Goal: Information Seeking & Learning: Learn about a topic

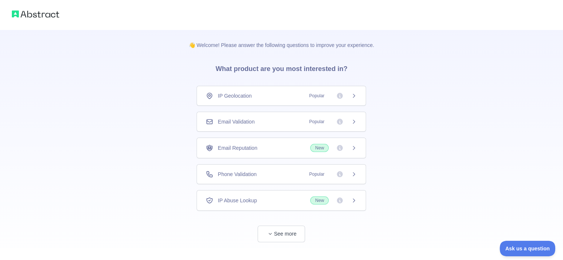
click at [355, 91] on div "IP Geolocation Popular" at bounding box center [280, 96] width 169 height 20
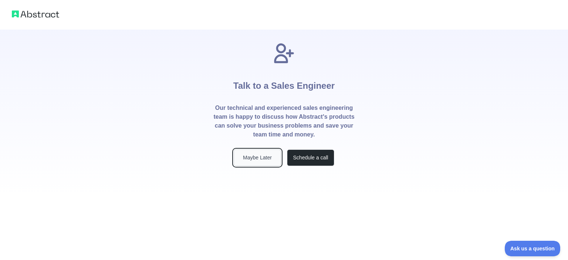
click at [266, 152] on button "Maybe Later" at bounding box center [257, 157] width 47 height 17
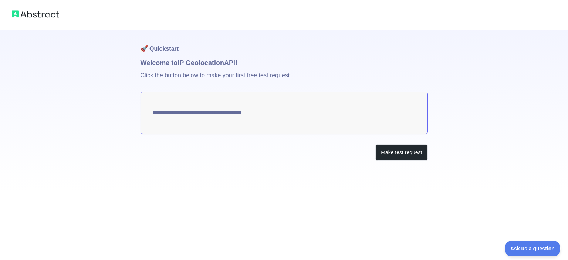
type textarea "**********"
click at [406, 155] on button "Make test request" at bounding box center [402, 152] width 52 height 17
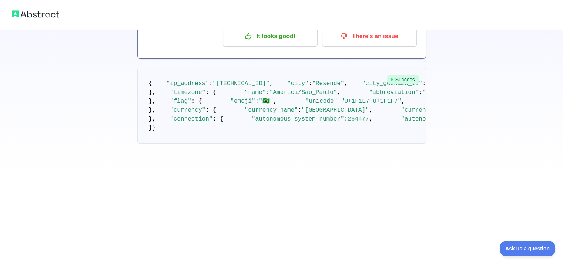
scroll to position [37, 0]
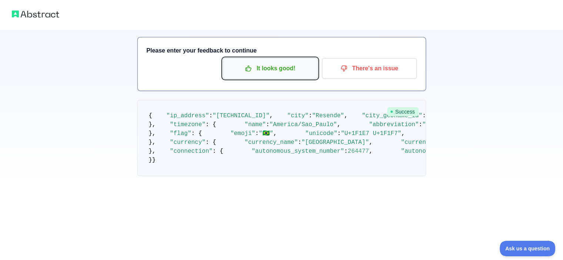
click at [290, 71] on p "It looks good!" at bounding box center [270, 68] width 84 height 13
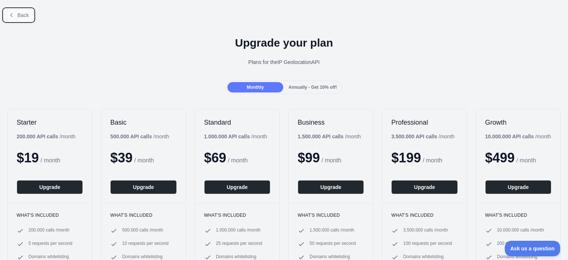
click at [30, 17] on button "Back" at bounding box center [19, 15] width 30 height 13
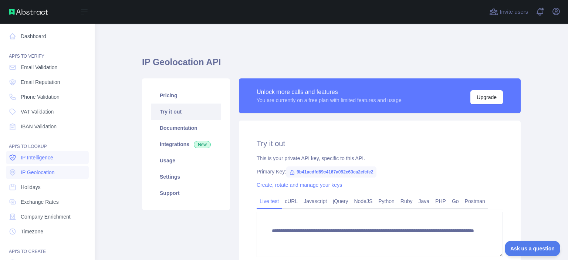
click at [48, 159] on span "IP Intelligence" at bounding box center [37, 157] width 33 height 7
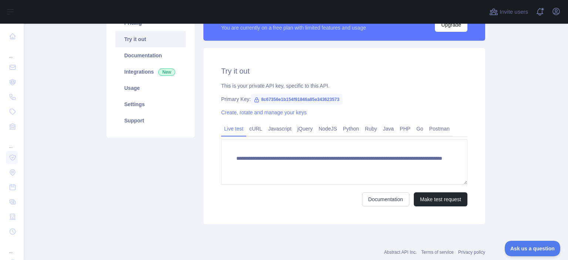
scroll to position [74, 0]
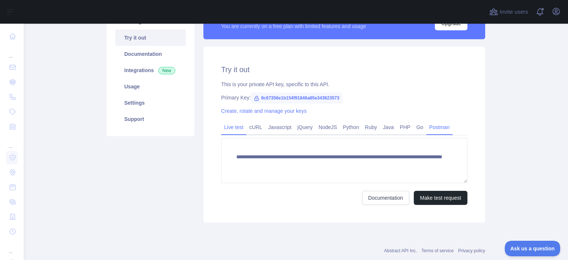
click at [432, 126] on link "Postman" at bounding box center [440, 127] width 26 height 12
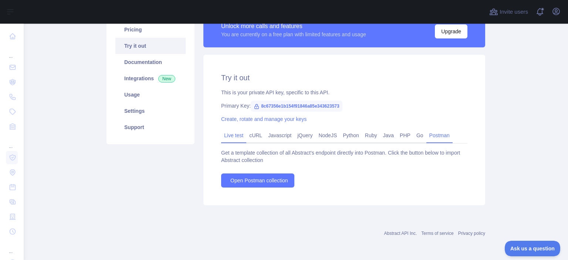
click at [228, 139] on link "Live test" at bounding box center [233, 136] width 25 height 12
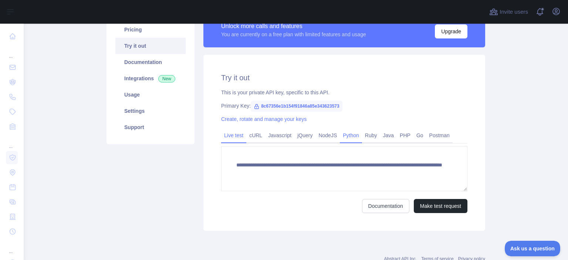
click at [345, 139] on link "Python" at bounding box center [351, 136] width 22 height 12
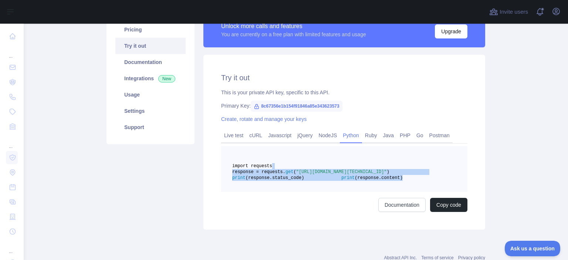
drag, startPoint x: 339, startPoint y: 198, endPoint x: 288, endPoint y: 172, distance: 56.9
click at [288, 172] on pre "import requests response = requests. get ( "[URL][DOMAIN_NAME][TECHNICAL_ID]" )…" at bounding box center [344, 169] width 246 height 46
click at [303, 175] on span ""[URL][DOMAIN_NAME][TECHNICAL_ID]"" at bounding box center [341, 171] width 91 height 5
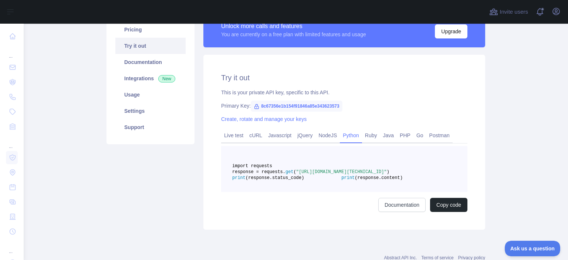
click at [340, 192] on pre "import requests response = requests. get ( "[URL][DOMAIN_NAME][TECHNICAL_ID]" )…" at bounding box center [344, 169] width 246 height 46
click at [141, 96] on link "Usage" at bounding box center [150, 95] width 70 height 16
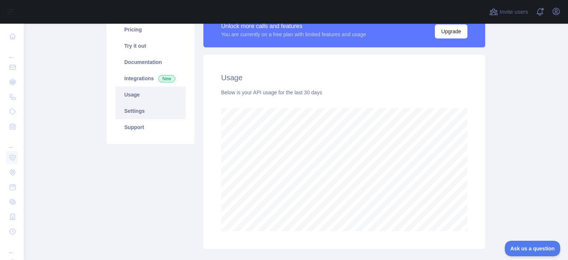
scroll to position [236, 539]
click at [160, 108] on link "Settings" at bounding box center [150, 111] width 70 height 16
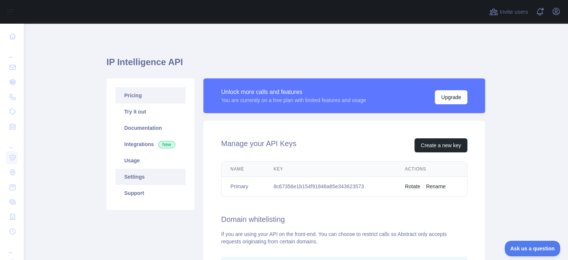
click at [138, 95] on link "Pricing" at bounding box center [150, 95] width 70 height 16
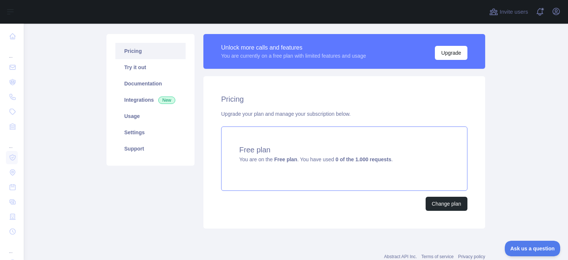
scroll to position [67, 0]
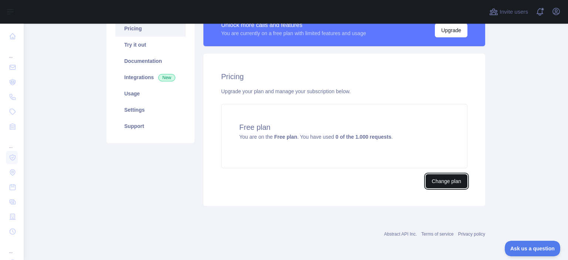
click at [438, 176] on button "Change plan" at bounding box center [447, 181] width 42 height 14
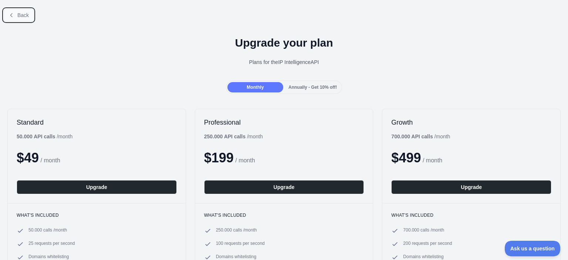
click at [19, 12] on span "Back" at bounding box center [22, 15] width 11 height 6
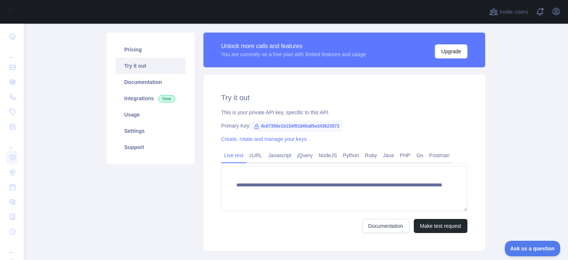
scroll to position [91, 0]
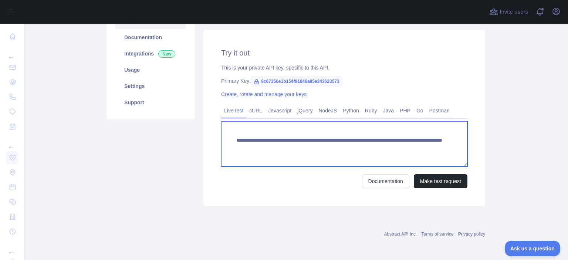
drag, startPoint x: 300, startPoint y: 147, endPoint x: 187, endPoint y: 130, distance: 114.4
click at [187, 130] on div "**********" at bounding box center [296, 96] width 388 height 227
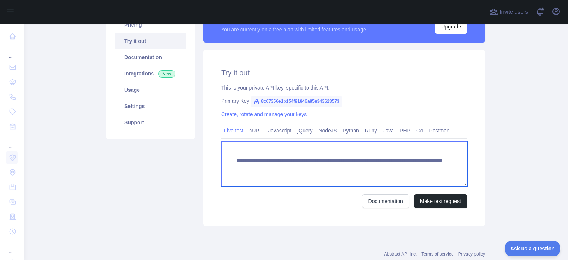
scroll to position [17, 0]
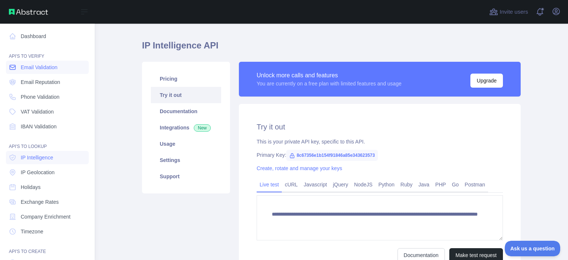
click at [40, 68] on span "Email Validation" at bounding box center [39, 67] width 37 height 7
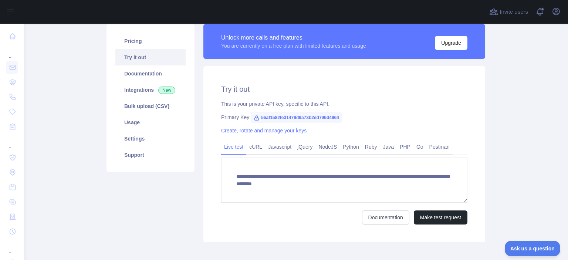
scroll to position [91, 0]
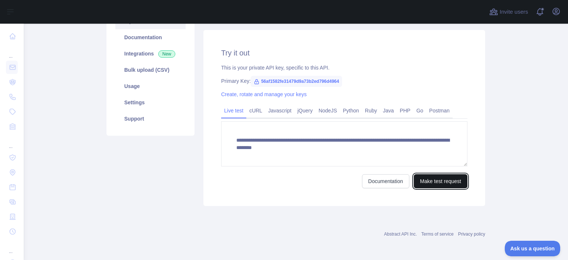
click at [451, 177] on button "Make test request" at bounding box center [441, 181] width 54 height 14
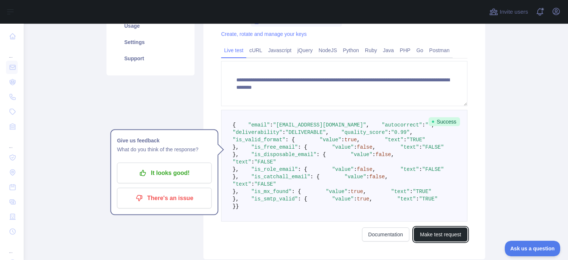
scroll to position [202, 0]
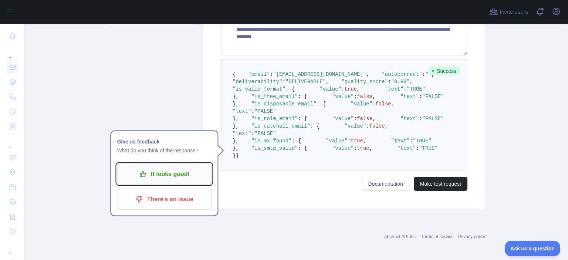
click at [194, 169] on p "It looks good!" at bounding box center [164, 174] width 84 height 13
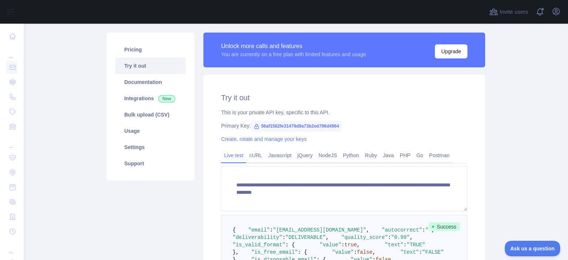
scroll to position [17, 0]
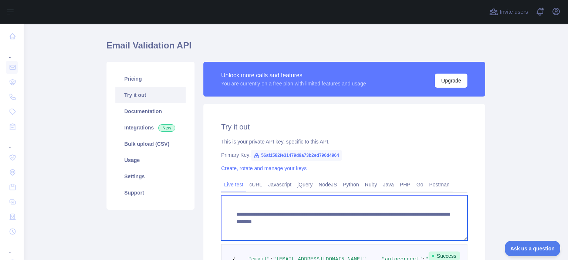
click at [302, 220] on textarea "**********" at bounding box center [344, 217] width 246 height 45
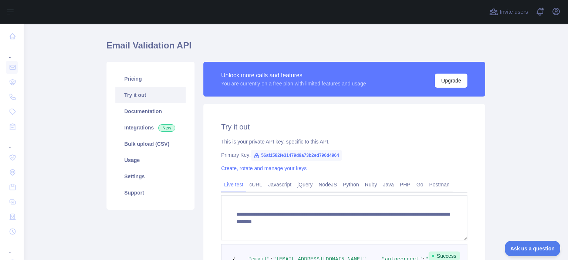
click at [83, 96] on main "**********" at bounding box center [296, 142] width 545 height 236
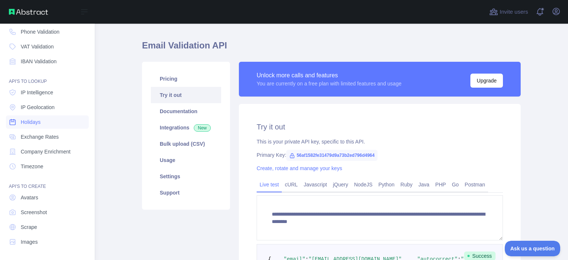
scroll to position [0, 0]
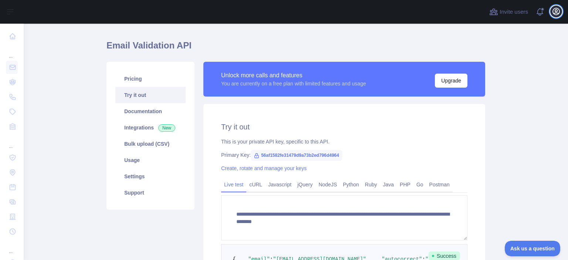
click at [554, 10] on icon "button" at bounding box center [556, 11] width 7 height 7
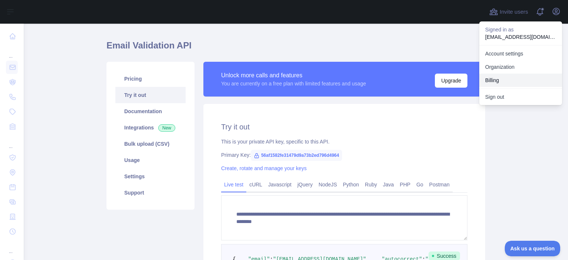
click at [496, 81] on button "Billing" at bounding box center [521, 80] width 83 height 13
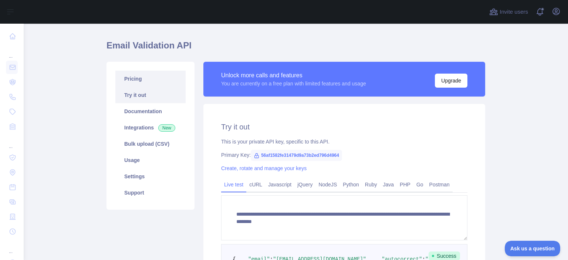
click at [139, 77] on link "Pricing" at bounding box center [150, 79] width 70 height 16
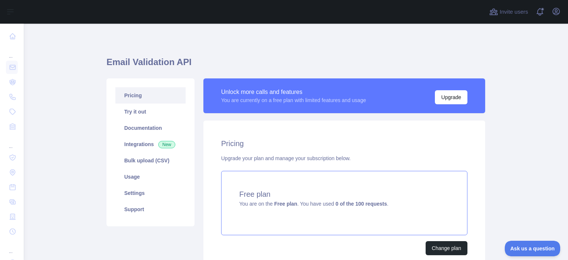
click at [330, 199] on h4 "Free plan" at bounding box center [344, 194] width 210 height 10
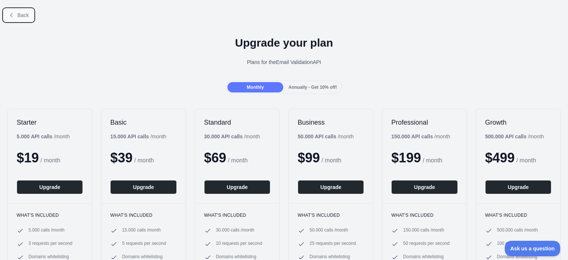
click at [12, 13] on icon at bounding box center [12, 15] width 6 height 6
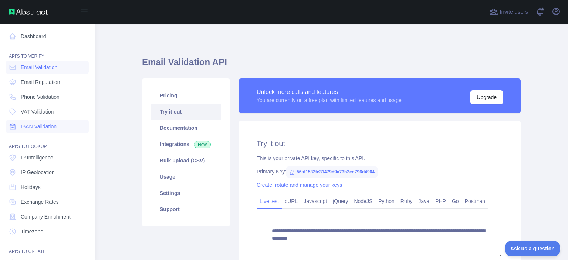
click at [52, 123] on span "IBAN Validation" at bounding box center [39, 126] width 36 height 7
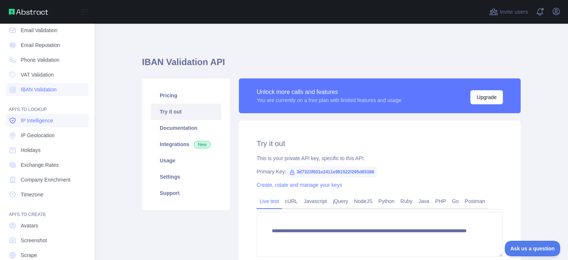
scroll to position [65, 0]
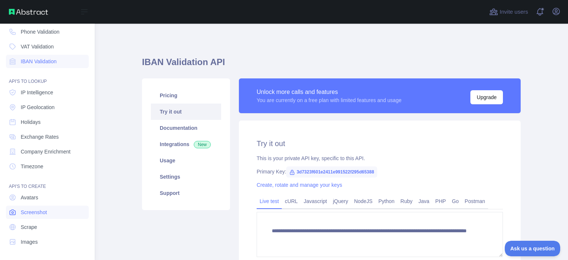
click at [43, 212] on span "Screenshot" at bounding box center [34, 212] width 26 height 7
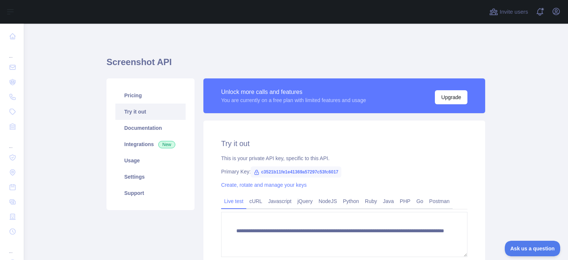
click at [221, 48] on div "**********" at bounding box center [296, 174] width 379 height 266
